Goal: Task Accomplishment & Management: Manage account settings

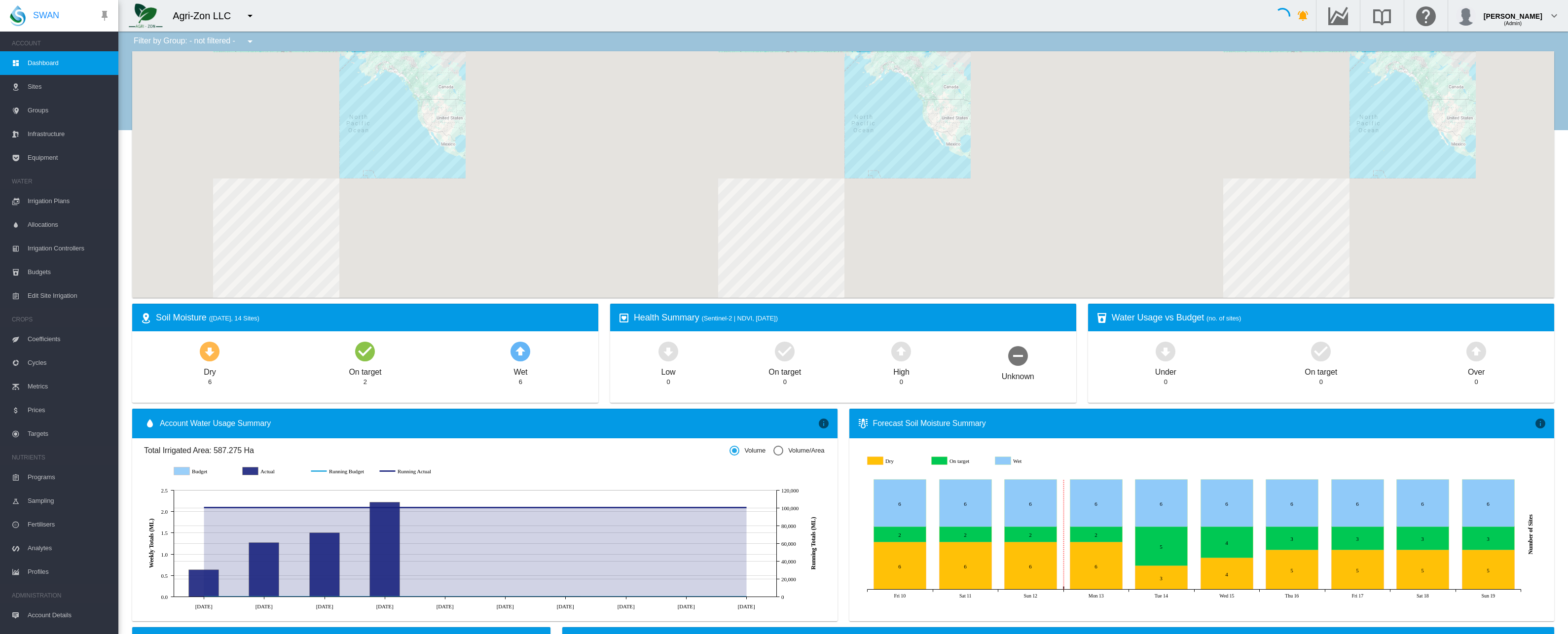
click at [78, 85] on span "Sites" at bounding box center [69, 86] width 83 height 24
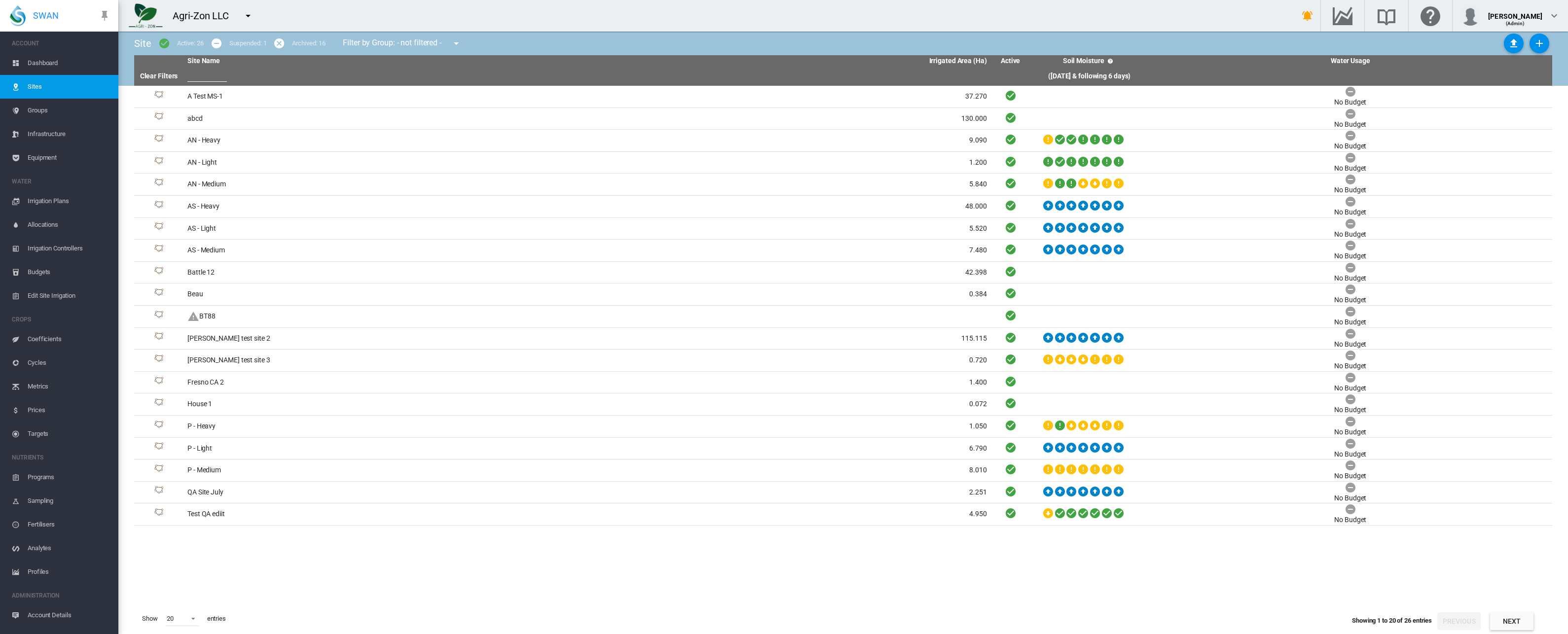
click at [53, 156] on span "Equipment" at bounding box center [69, 158] width 83 height 24
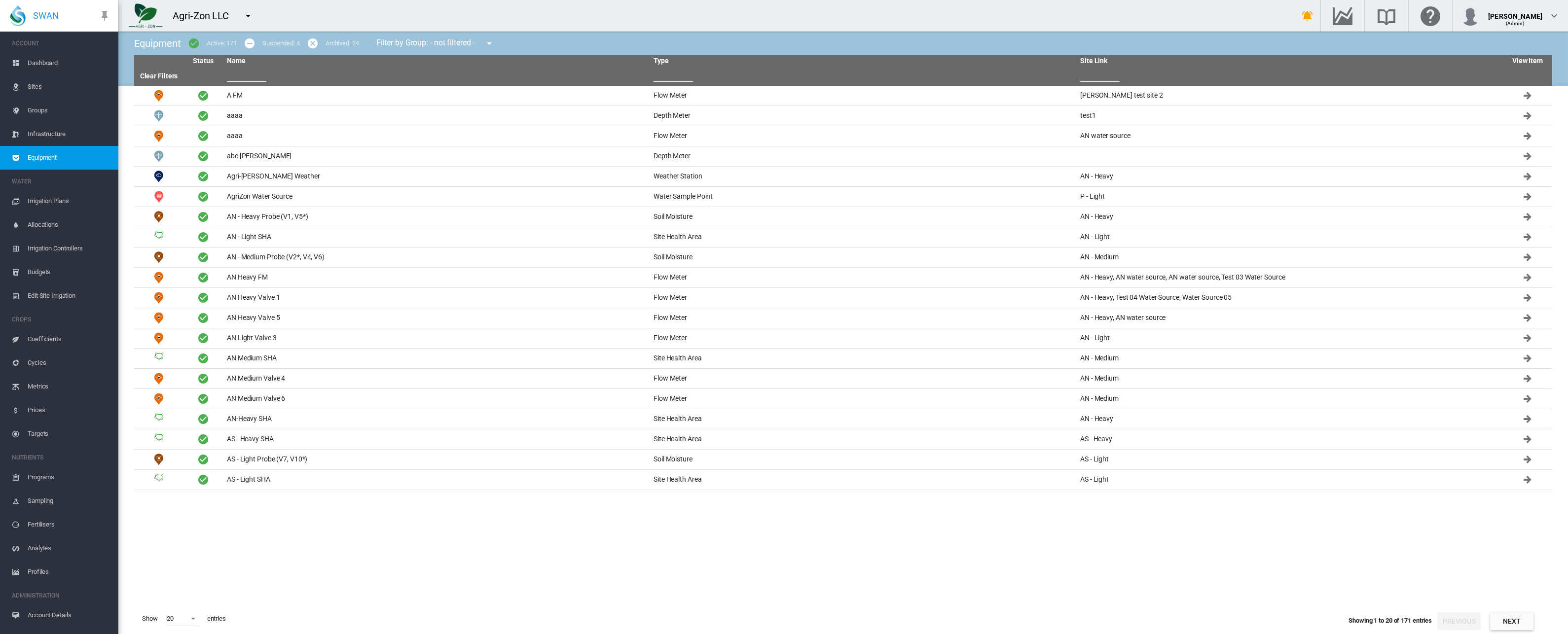
click at [246, 76] on input "text" at bounding box center [247, 74] width 39 height 15
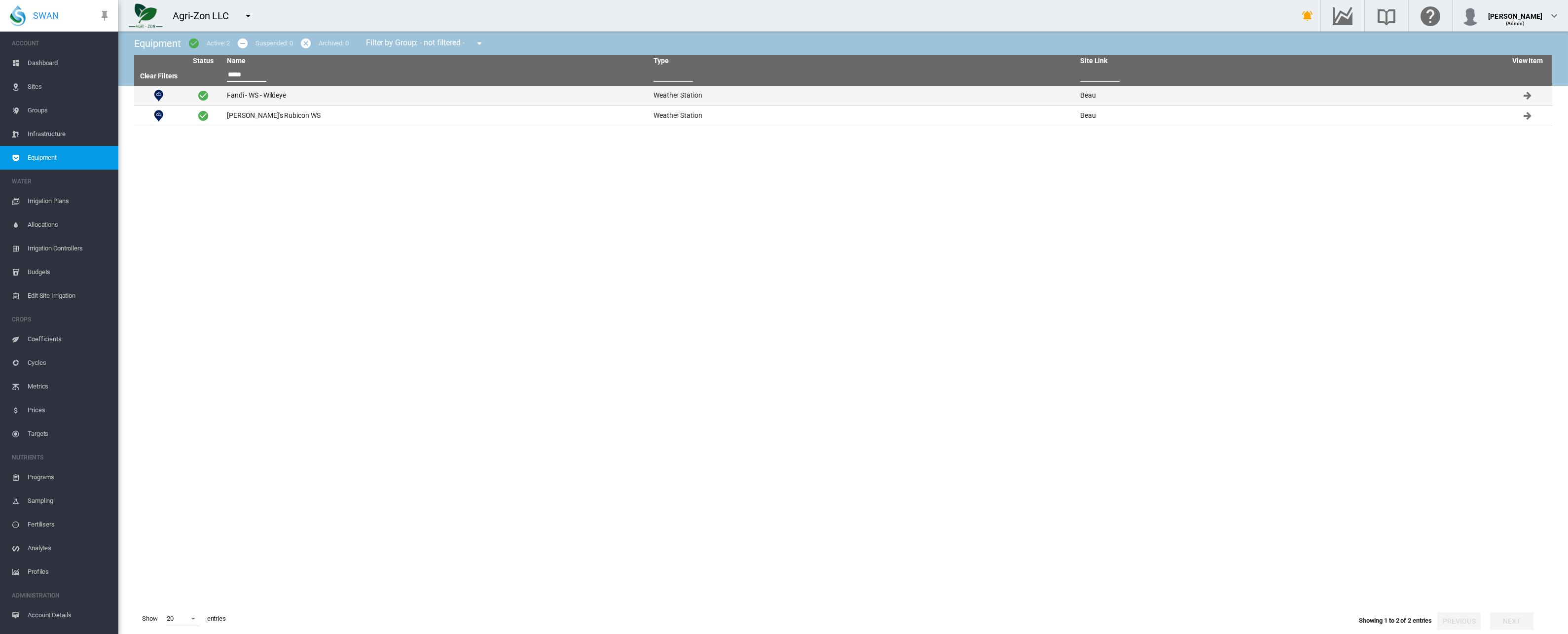
type input "*****"
click at [257, 93] on td "Fandi - WS - Wildeye" at bounding box center [436, 95] width 427 height 20
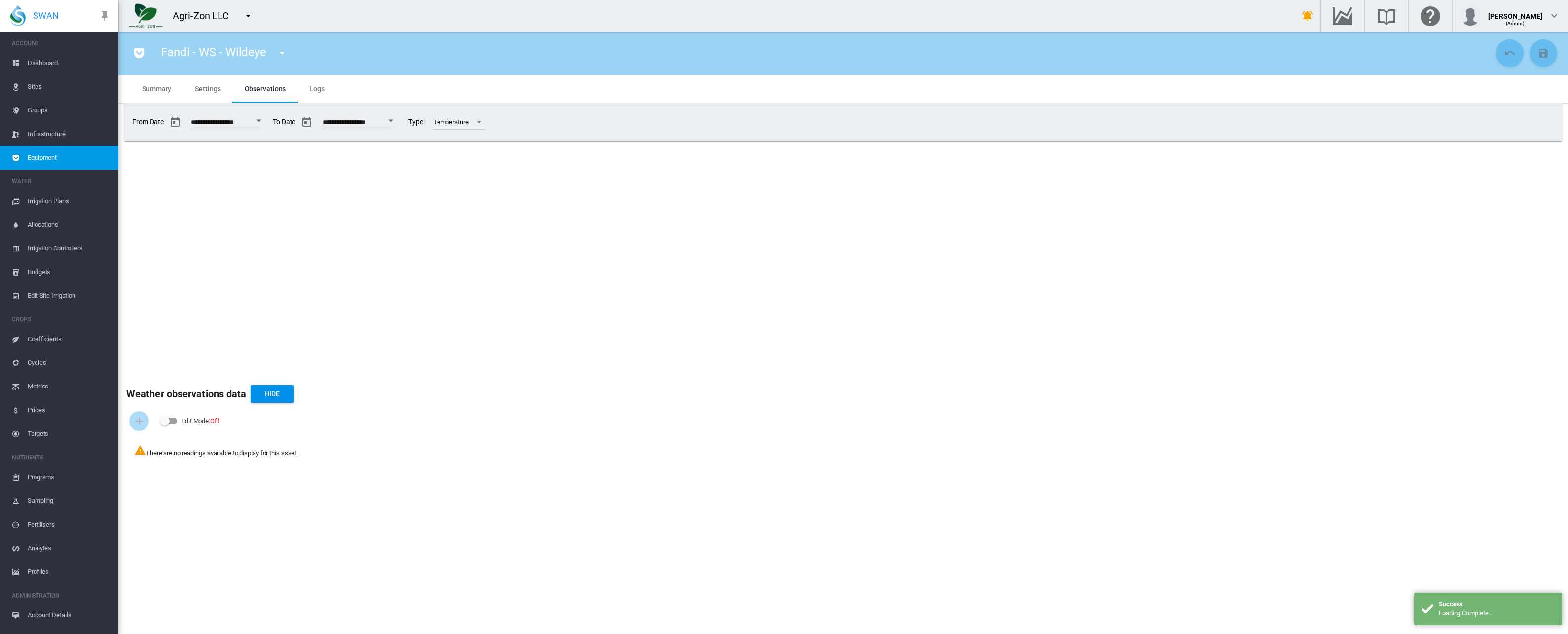
click at [218, 92] on span "Settings" at bounding box center [208, 88] width 26 height 8
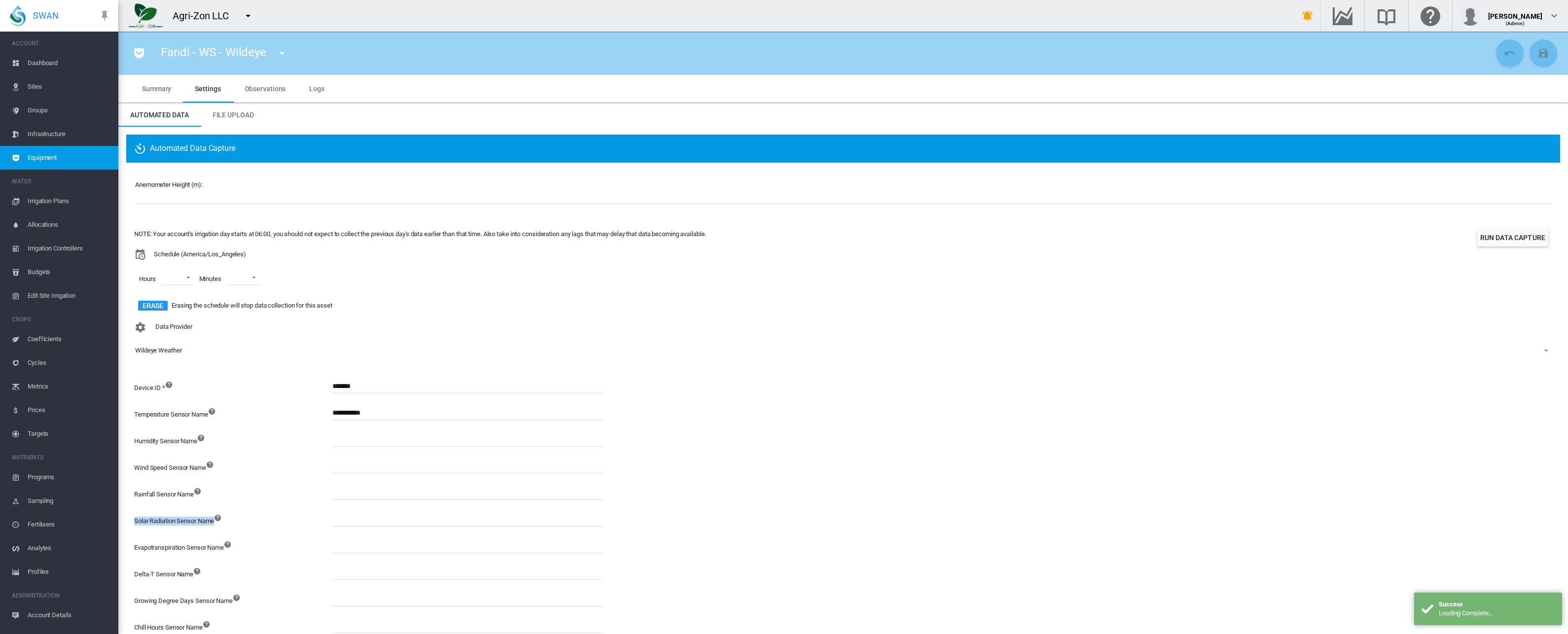
drag, startPoint x: 133, startPoint y: 522, endPoint x: 215, endPoint y: 523, distance: 82.0
click at [215, 523] on div "Anemometer Height (m): * NOTE: Your account's irrigation day starts at 06:00, y…" at bounding box center [843, 410] width 1433 height 494
copy label "Solar Radiation Sensor Name"
drag, startPoint x: 134, startPoint y: 410, endPoint x: 208, endPoint y: 414, distance: 74.1
click at [208, 414] on div "Anemometer Height (m): * NOTE: Your account's irrigation day starts at 06:00, y…" at bounding box center [843, 410] width 1433 height 494
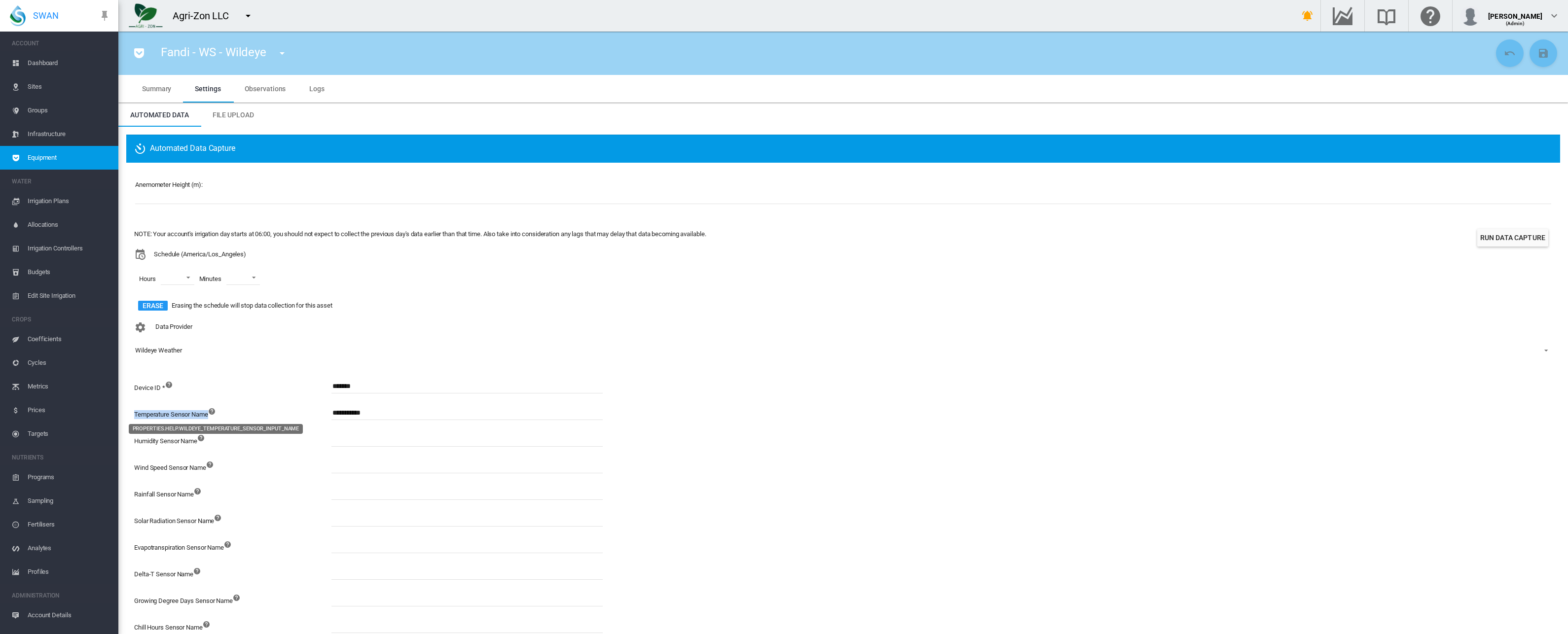
copy label "Temperature Sensor Name"
